Goal: Navigation & Orientation: Find specific page/section

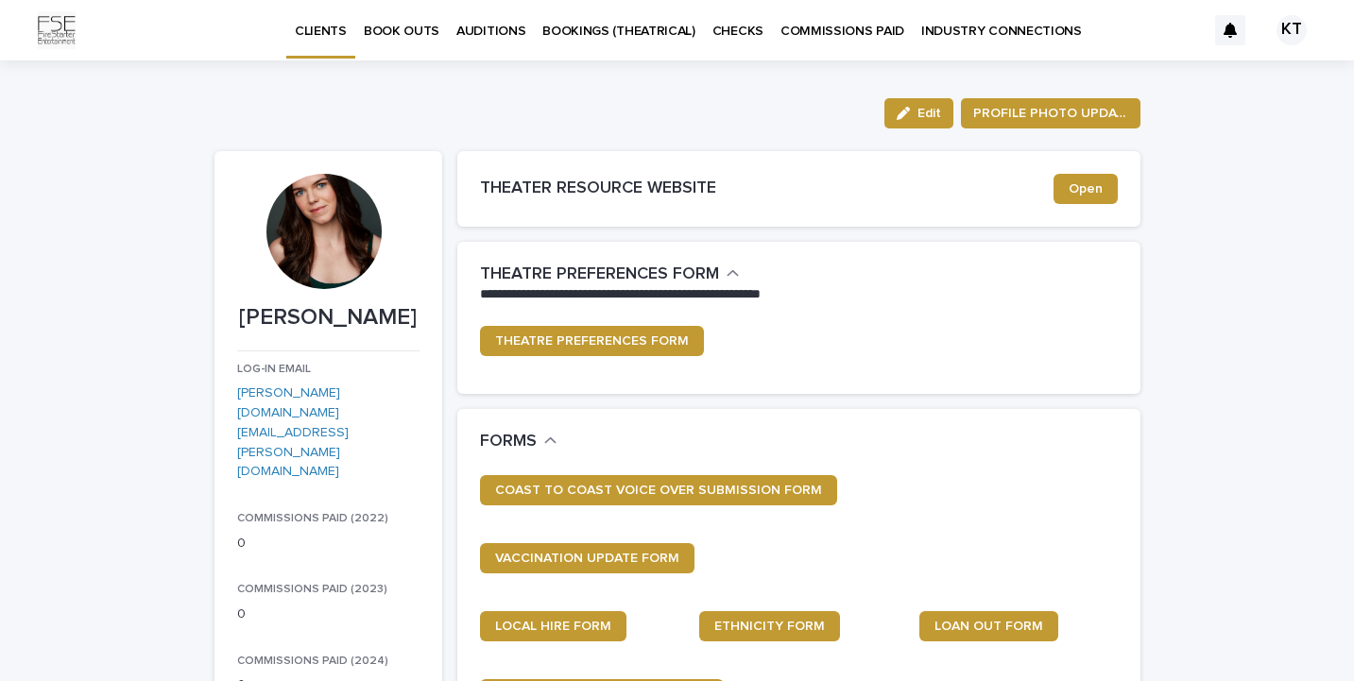
click at [417, 28] on p "BOOK OUTS" at bounding box center [402, 20] width 76 height 40
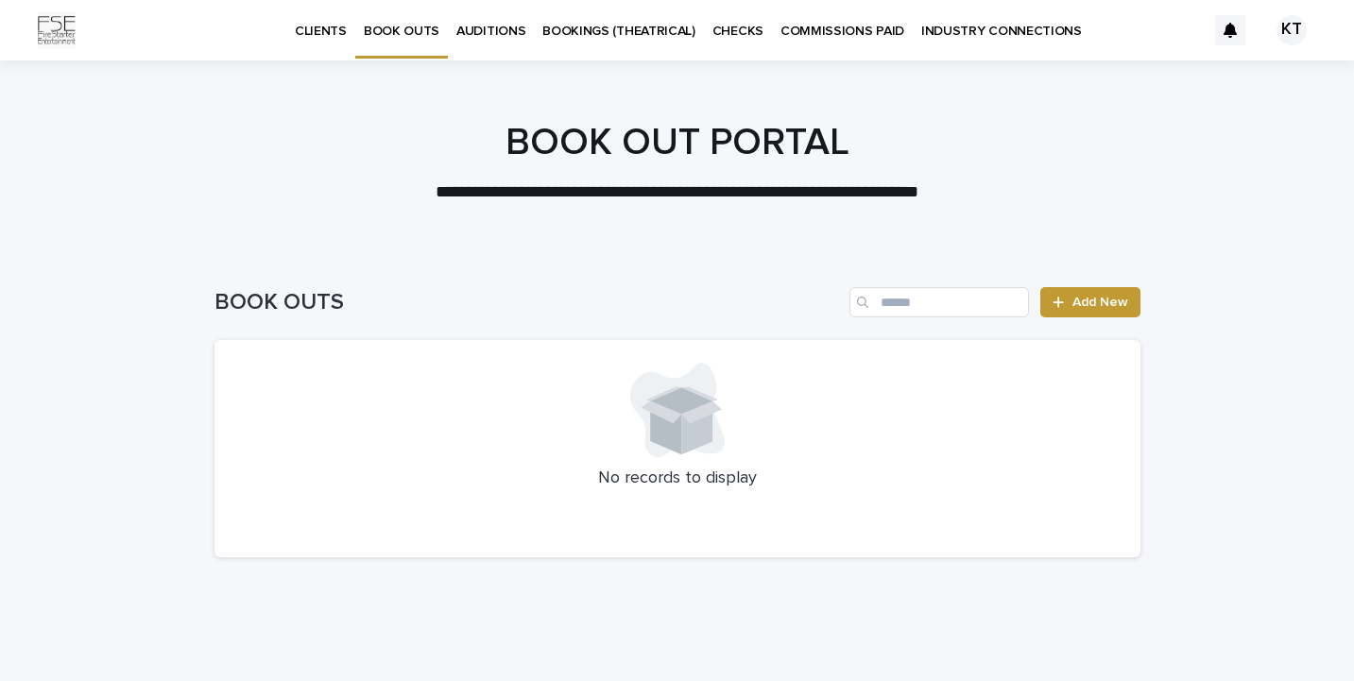
click at [596, 43] on link "BOOKINGS (THEATRICAL)" at bounding box center [619, 29] width 170 height 59
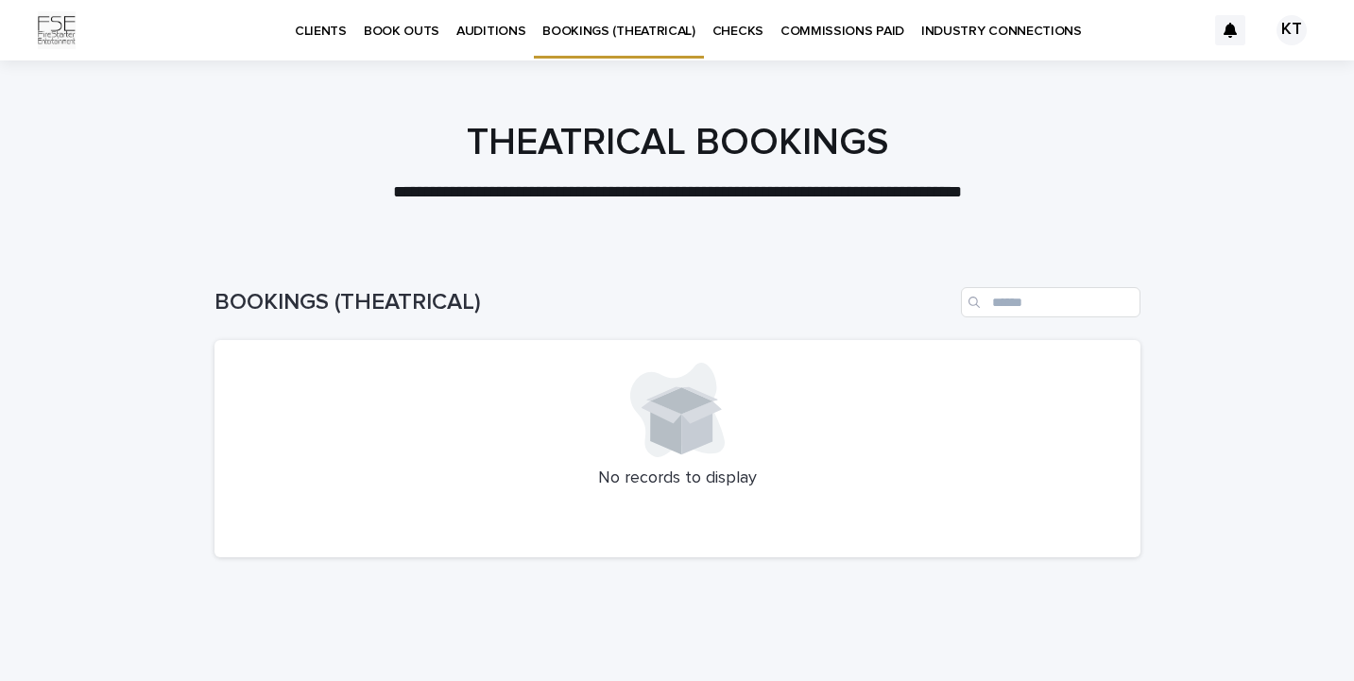
click at [404, 29] on p "BOOK OUTS" at bounding box center [402, 20] width 76 height 40
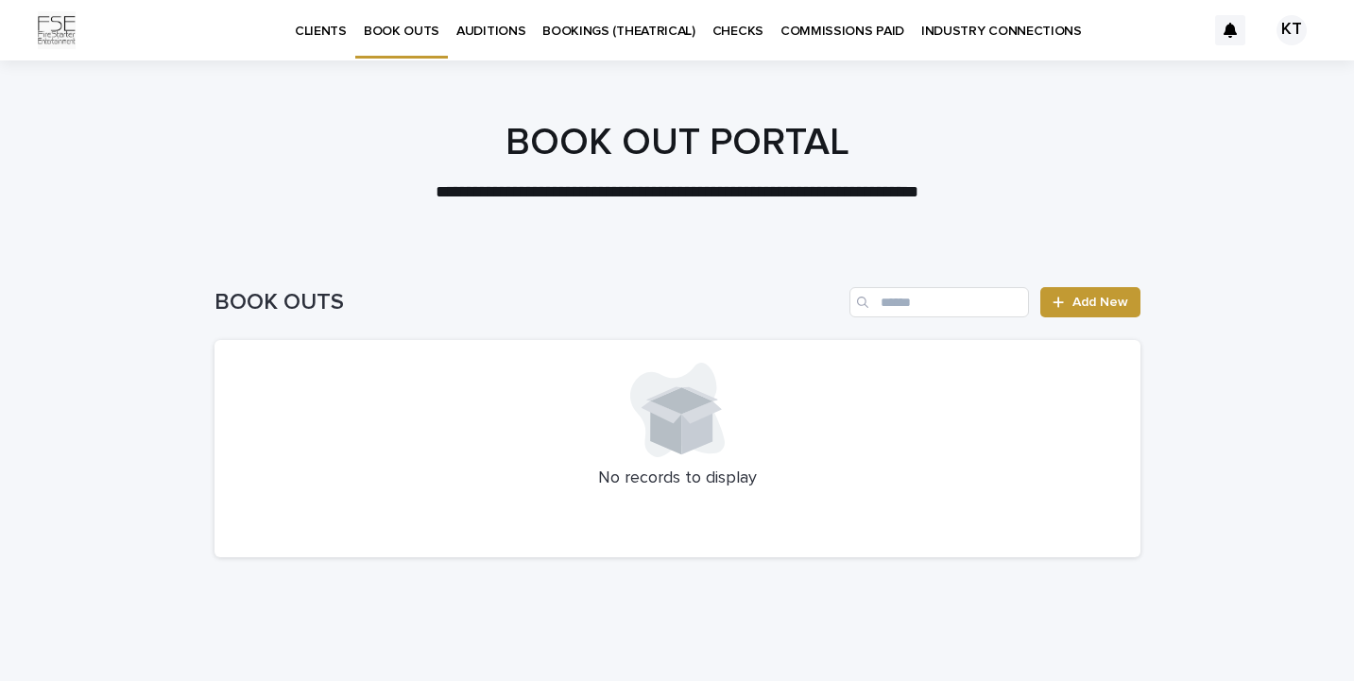
click at [307, 32] on p "CLIENTS" at bounding box center [321, 20] width 52 height 40
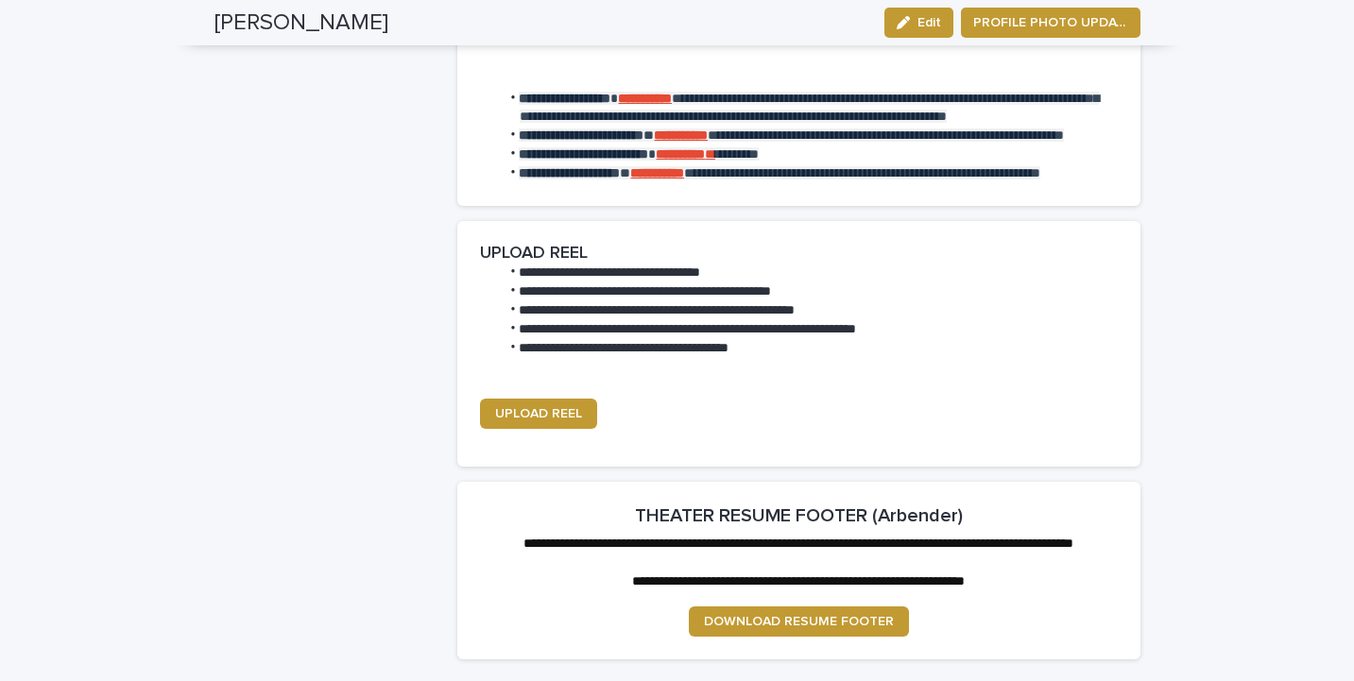
scroll to position [2437, 0]
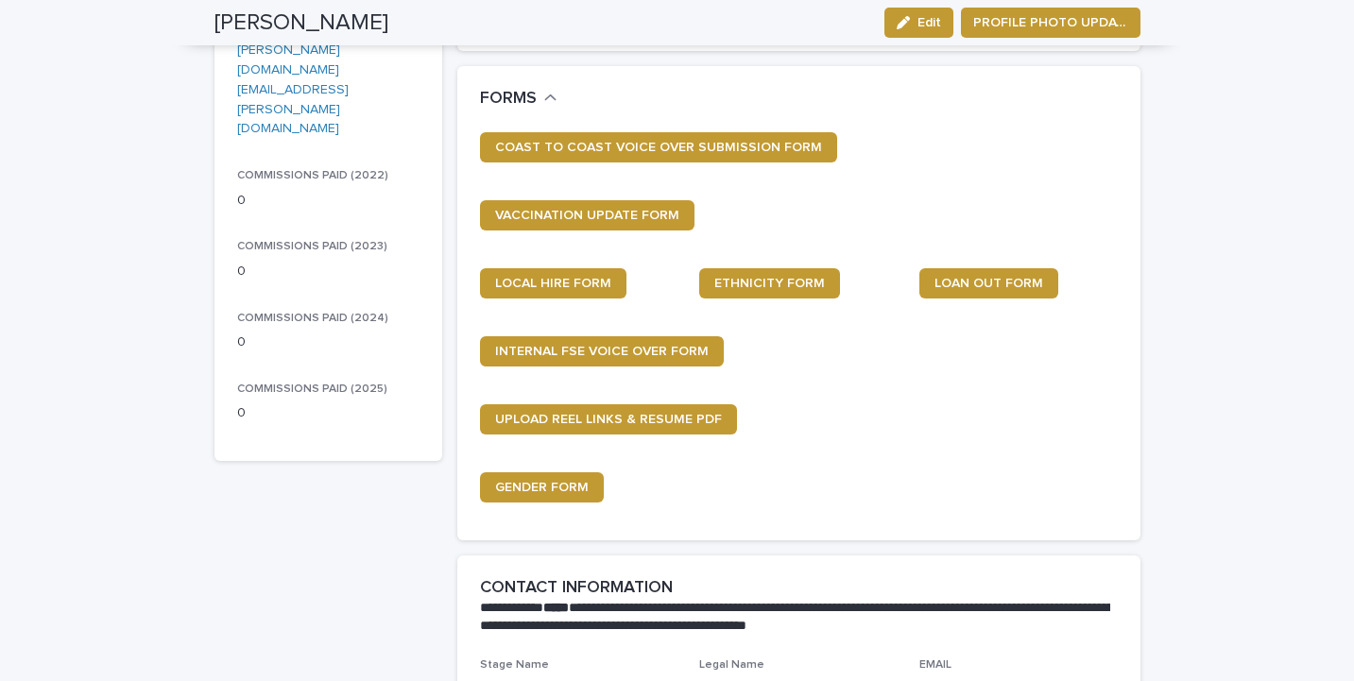
scroll to position [0, 0]
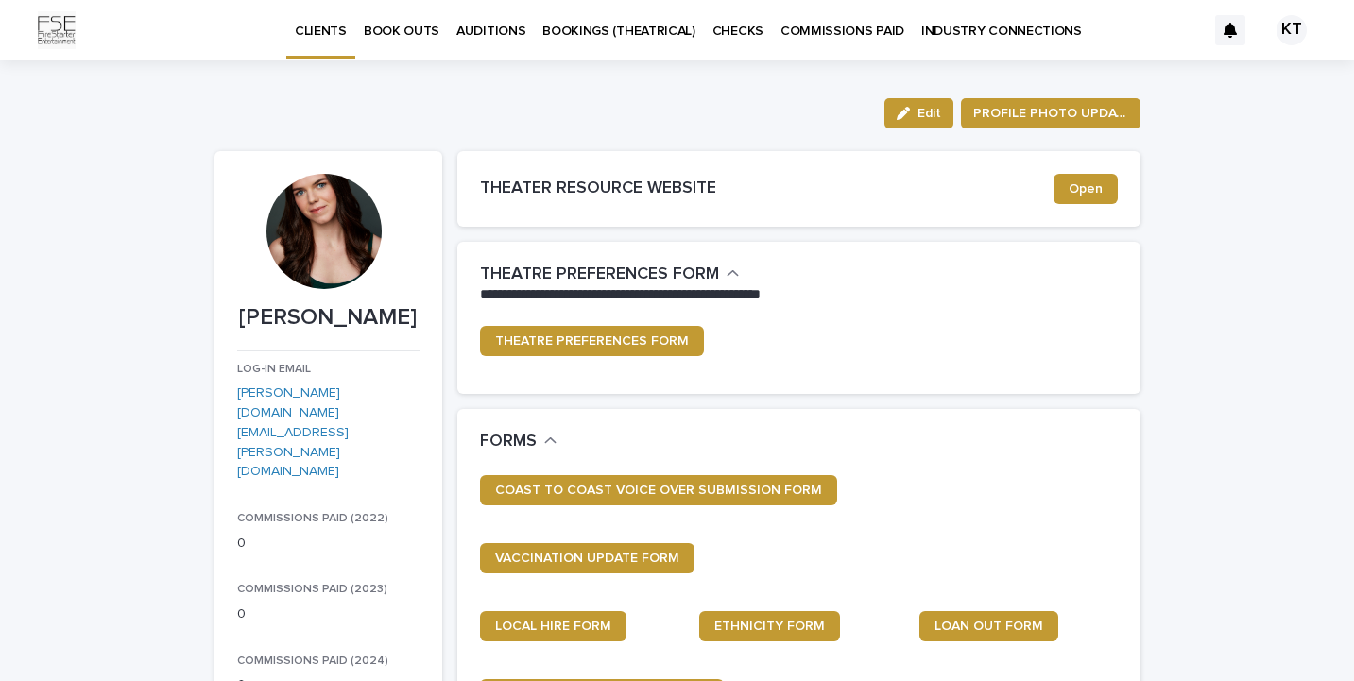
click at [821, 32] on p "COMMISSIONS PAID" at bounding box center [843, 20] width 124 height 40
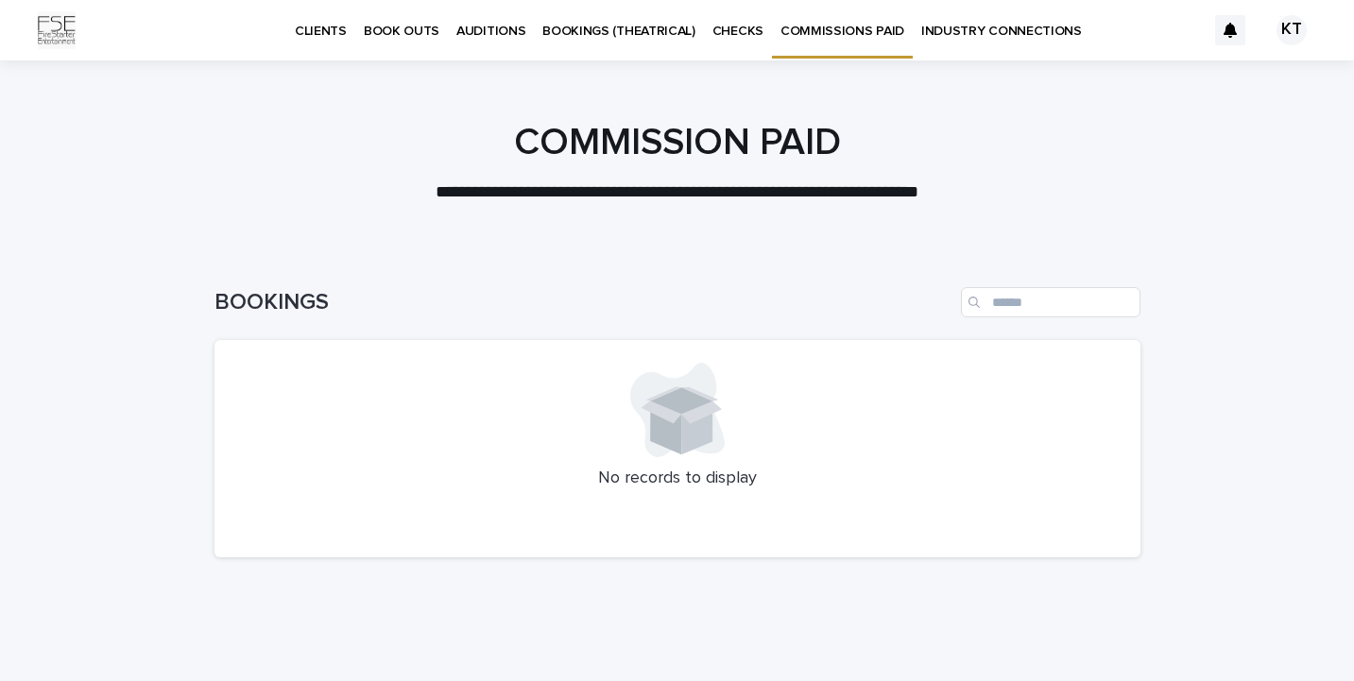
click at [719, 26] on p "CHECKS" at bounding box center [738, 20] width 51 height 40
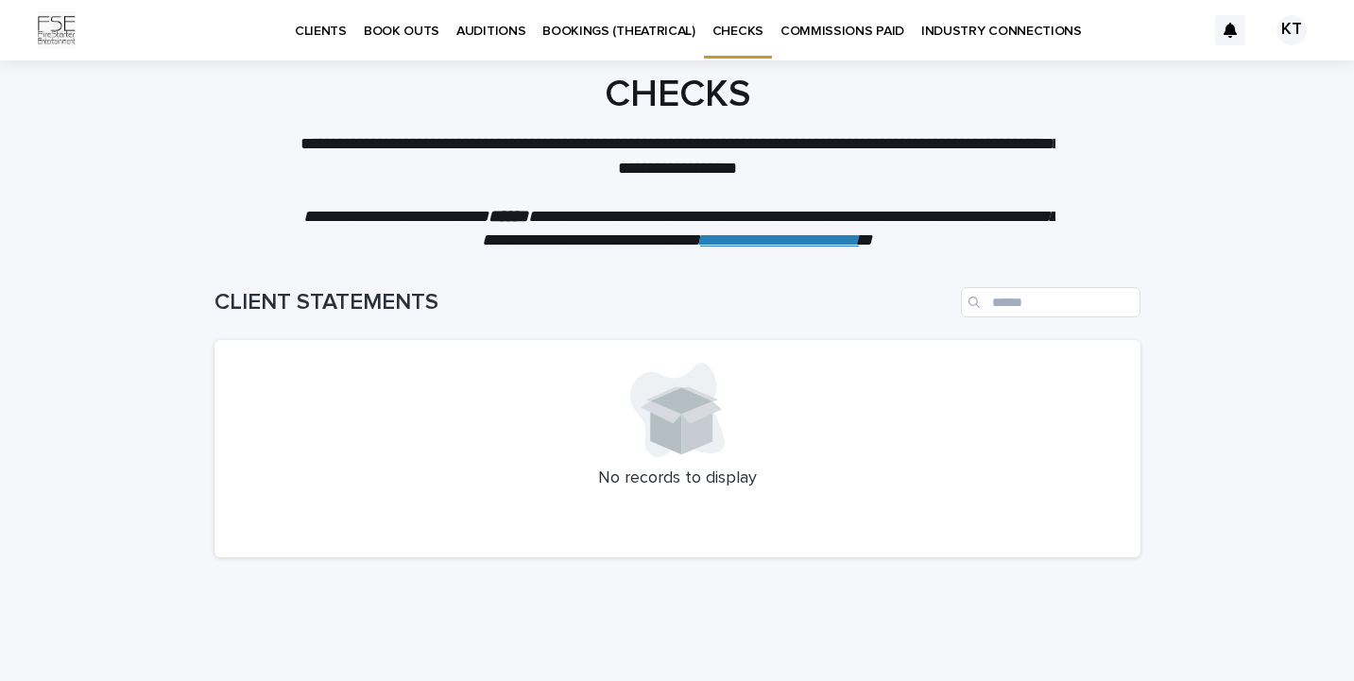
click at [331, 29] on p "CLIENTS" at bounding box center [321, 20] width 52 height 40
